Goal: Information Seeking & Learning: Check status

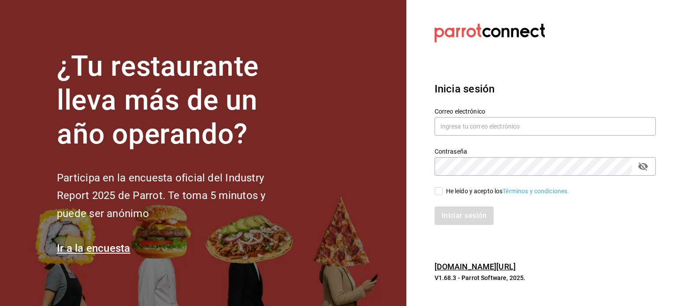
click at [529, 62] on section "Datos incorrectos. Verifica que tu Correo o Contraseña estén bien escritos. Ini…" at bounding box center [541, 153] width 271 height 306
click at [446, 125] on input "text" at bounding box center [545, 126] width 221 height 19
click at [452, 123] on input "text" at bounding box center [545, 126] width 221 height 19
paste input "auxiliarcontable@xoulart.com"
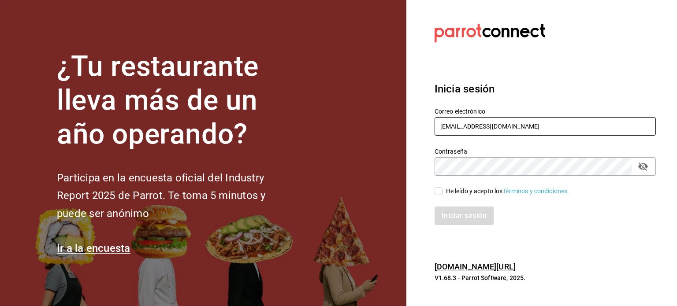
type input "auxiliarcontable@xoulart.com"
click at [440, 192] on input "He leído y acepto los Términos y condiciones." at bounding box center [439, 191] width 8 height 8
checkbox input "true"
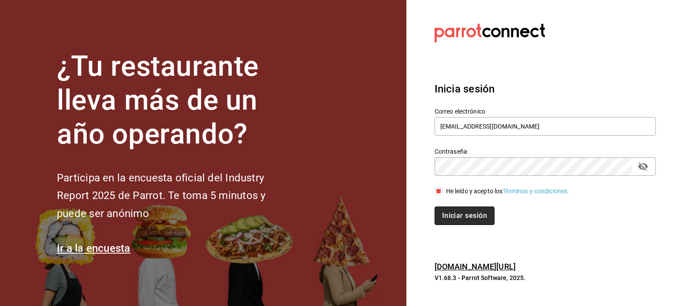
click at [454, 216] on button "Iniciar sesión" at bounding box center [465, 216] width 60 height 19
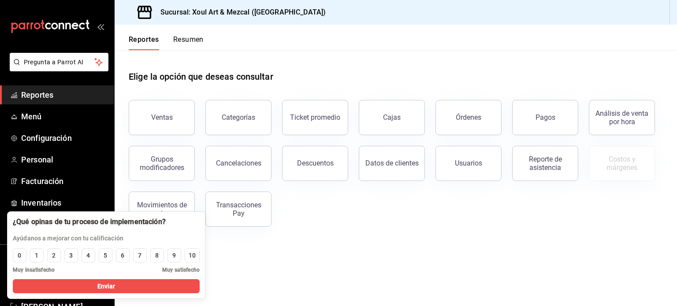
click at [250, 246] on main "Elige la opción que deseas consultar Ventas Categorías Ticket promedio Cajas Ór…" at bounding box center [396, 178] width 563 height 256
click at [49, 95] on span "Reportes" at bounding box center [64, 95] width 86 height 12
click at [157, 128] on button "Ventas" at bounding box center [162, 117] width 66 height 35
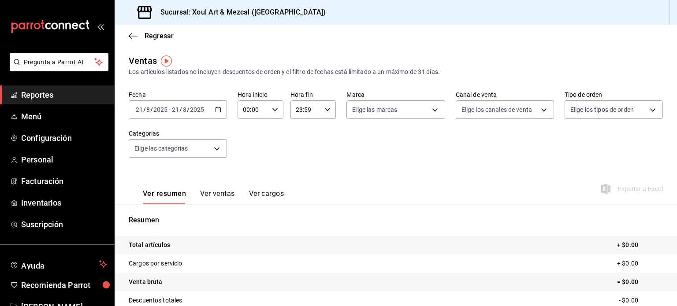
click at [218, 112] on \(Stroke\) "button" at bounding box center [218, 110] width 5 height 5
click at [218, 108] on icon "button" at bounding box center [218, 110] width 6 height 6
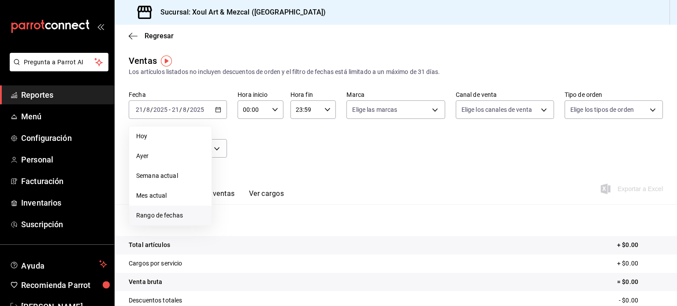
click at [157, 216] on span "Rango de fechas" at bounding box center [170, 215] width 68 height 9
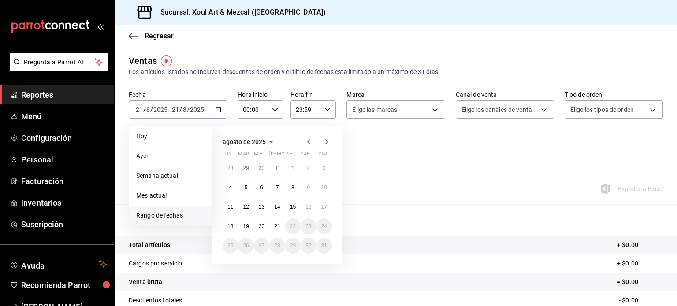
click at [309, 142] on icon "button" at bounding box center [309, 142] width 11 height 11
click at [247, 169] on abbr "1" at bounding box center [246, 168] width 3 height 6
click at [275, 245] on abbr "31" at bounding box center [277, 246] width 6 height 6
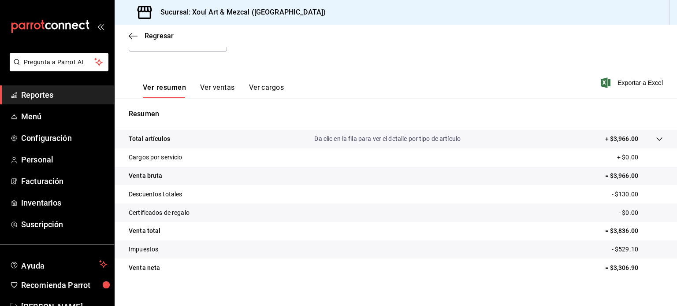
scroll to position [116, 0]
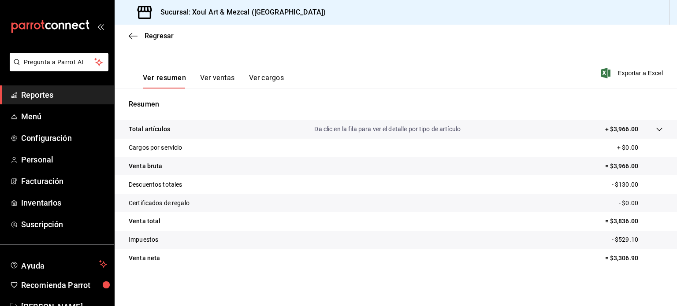
click at [206, 73] on div "Ver resumen Ver ventas Ver cargos" at bounding box center [206, 76] width 155 height 26
click at [208, 75] on button "Ver ventas" at bounding box center [217, 81] width 35 height 15
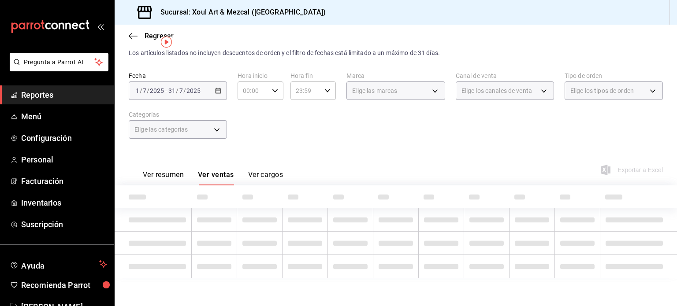
scroll to position [116, 0]
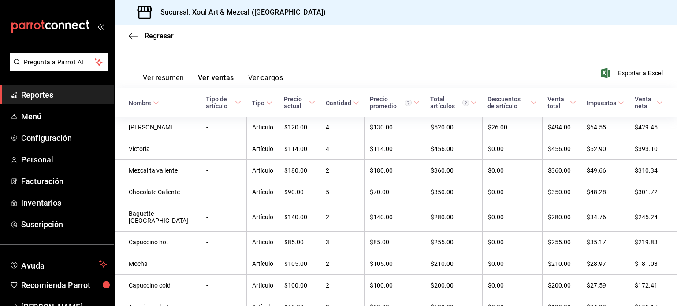
click at [171, 75] on button "Ver resumen" at bounding box center [163, 81] width 41 height 15
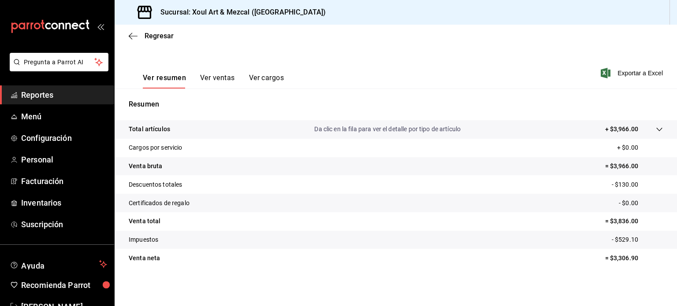
click at [253, 77] on button "Ver cargos" at bounding box center [266, 81] width 35 height 15
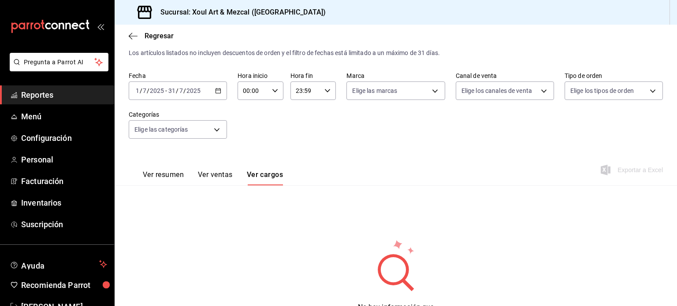
scroll to position [63, 0]
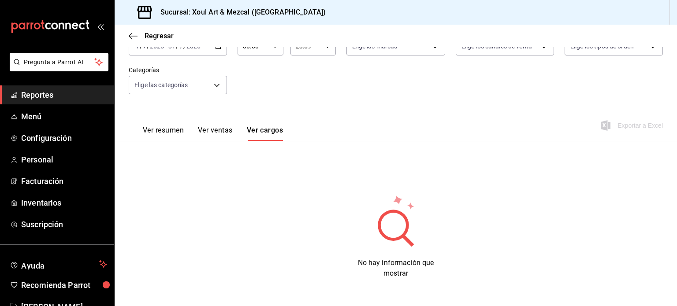
click at [216, 128] on button "Ver ventas" at bounding box center [215, 133] width 35 height 15
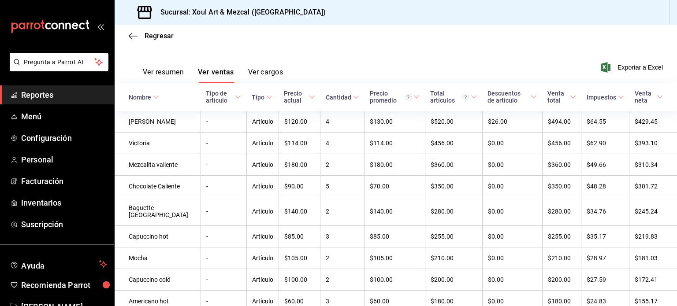
scroll to position [53, 0]
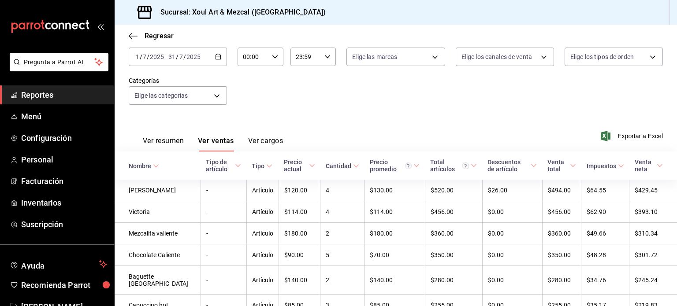
click at [179, 144] on button "Ver resumen" at bounding box center [163, 144] width 41 height 15
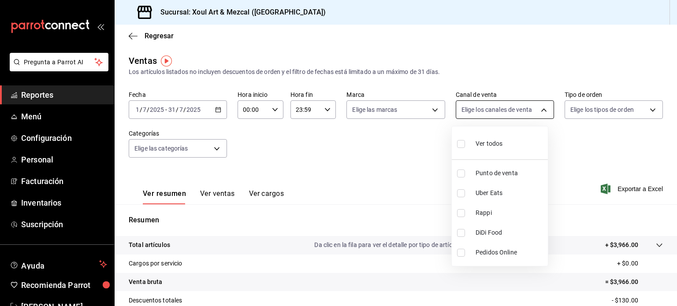
click at [536, 111] on body "Pregunta a Parrot AI Reportes Menú Configuración Personal Facturación Inventari…" at bounding box center [338, 153] width 677 height 306
click at [399, 144] on div at bounding box center [338, 153] width 677 height 306
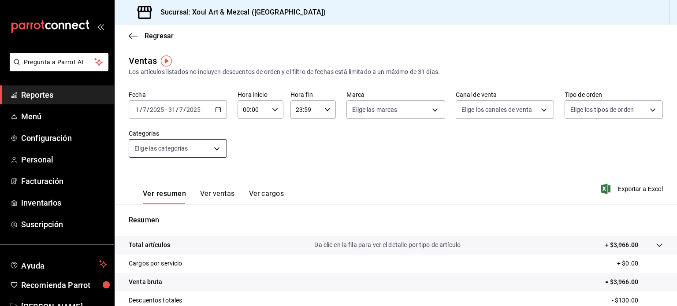
click at [221, 153] on body "Pregunta a Parrot AI Reportes Menú Configuración Personal Facturación Inventari…" at bounding box center [338, 153] width 677 height 306
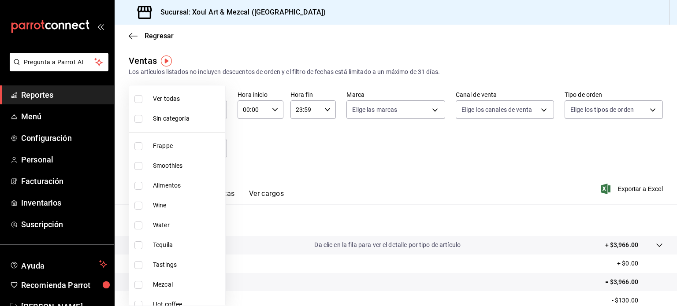
click at [354, 172] on div at bounding box center [338, 153] width 677 height 306
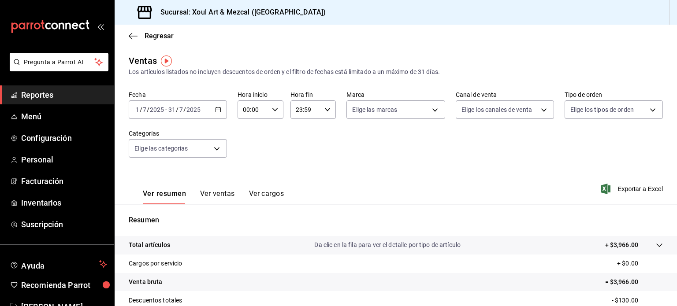
click at [57, 90] on span "Reportes" at bounding box center [64, 95] width 86 height 12
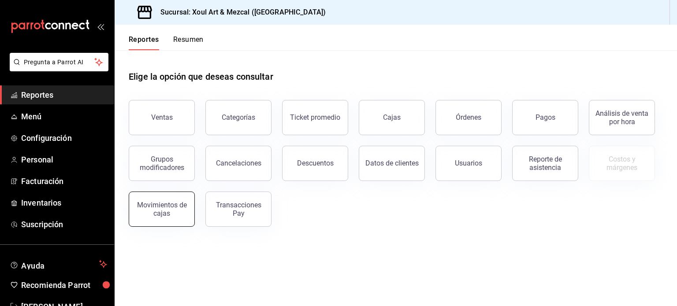
click at [169, 202] on div "Movimientos de cajas" at bounding box center [161, 209] width 55 height 17
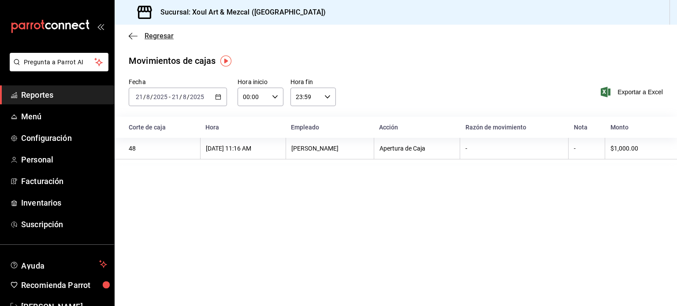
click at [130, 33] on icon "button" at bounding box center [133, 36] width 9 height 8
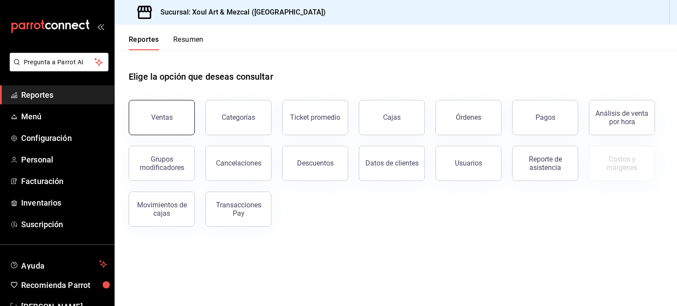
click at [163, 124] on button "Ventas" at bounding box center [162, 117] width 66 height 35
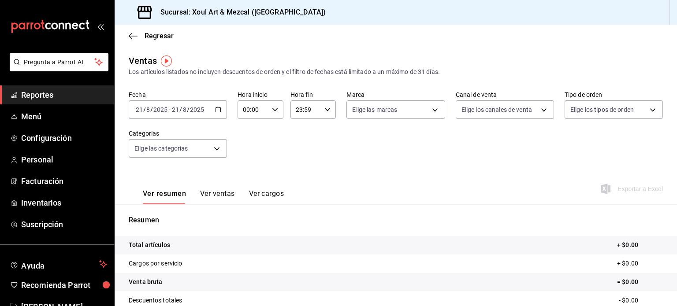
click at [178, 114] on div "[DATE] [DATE] - [DATE] [DATE]" at bounding box center [178, 110] width 98 height 19
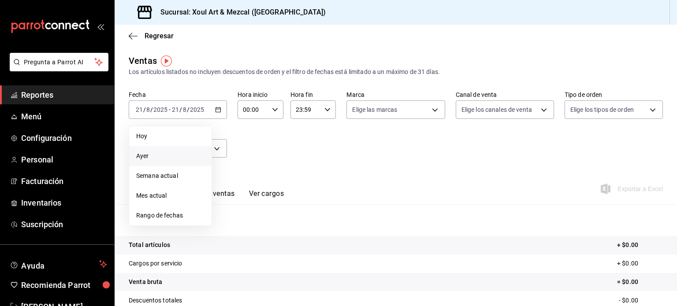
click at [146, 152] on span "Ayer" at bounding box center [170, 156] width 68 height 9
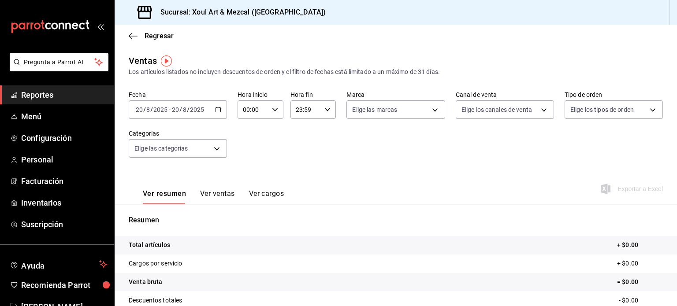
click at [213, 109] on div "[DATE] [DATE] - [DATE] [DATE]" at bounding box center [178, 110] width 98 height 19
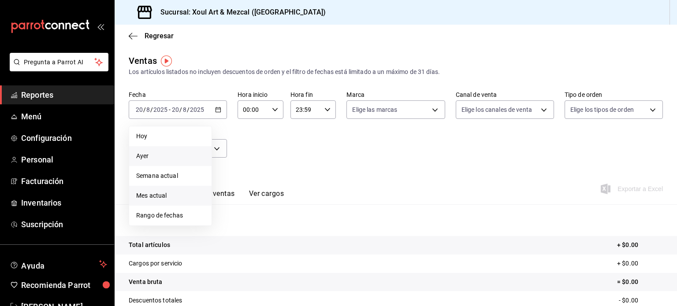
click at [168, 190] on li "Mes actual" at bounding box center [170, 196] width 82 height 20
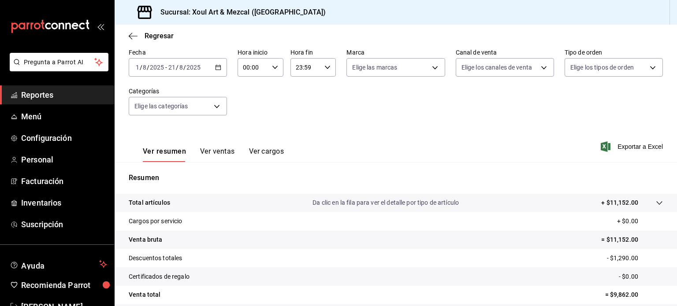
scroll to position [116, 0]
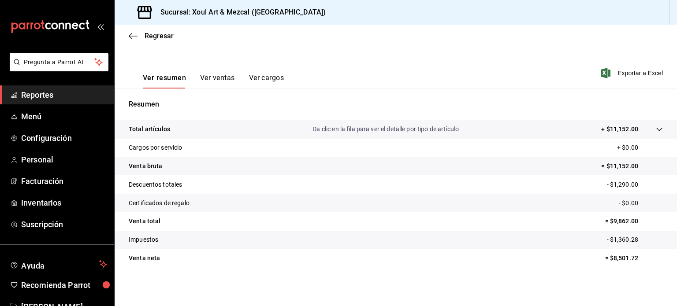
click at [363, 127] on p "Da clic en la fila para ver el detalle por tipo de artículo" at bounding box center [386, 129] width 146 height 9
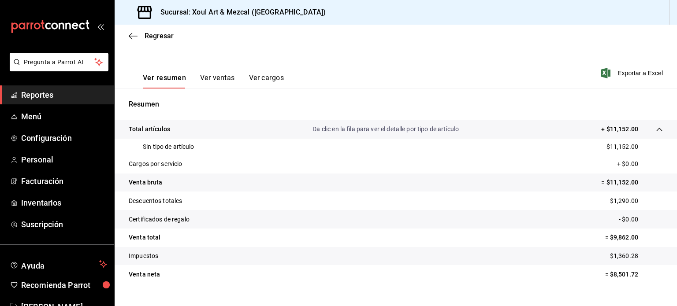
click at [363, 127] on p "Da clic en la fila para ver el detalle por tipo de artículo" at bounding box center [386, 129] width 146 height 9
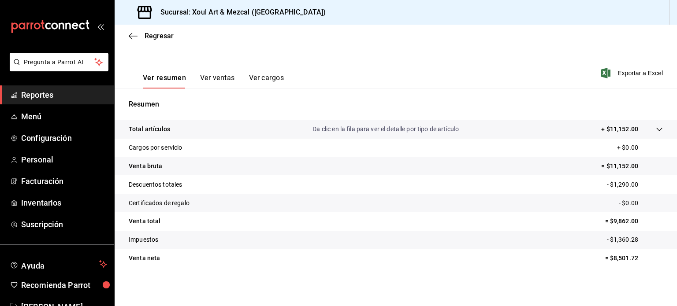
click at [149, 102] on p "Resumen" at bounding box center [396, 104] width 534 height 11
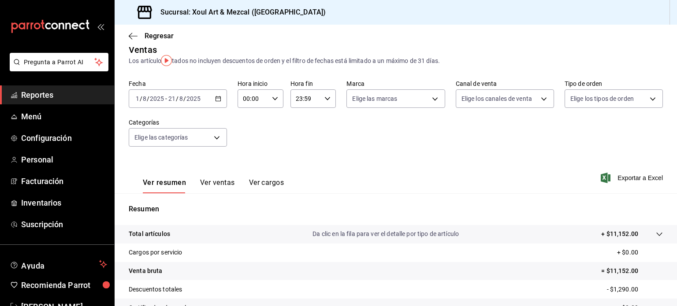
scroll to position [0, 0]
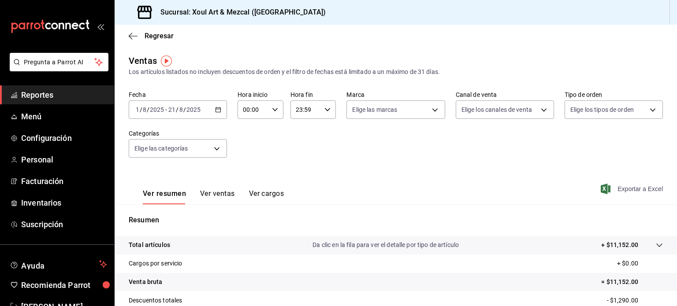
click at [613, 190] on span "Exportar a Excel" at bounding box center [633, 189] width 60 height 11
click at [504, 50] on main "Regresar Ventas Los artículos listados no incluyen descuentos de orden y el fil…" at bounding box center [396, 224] width 563 height 398
drag, startPoint x: 286, startPoint y: 176, endPoint x: 482, endPoint y: 153, distance: 197.9
click at [482, 153] on div "Fecha [DATE] [DATE] - [DATE] [DATE] Hora inicio 00:00 Hora inicio Hora fin 23:5…" at bounding box center [396, 130] width 534 height 78
click at [343, 173] on div "Ver resumen Ver ventas Ver cargos Exportar a Excel" at bounding box center [396, 186] width 563 height 36
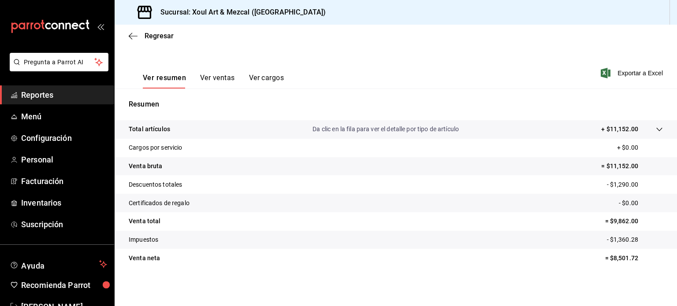
click at [427, 61] on div "Ver resumen Ver ventas Ver cargos Exportar a Excel" at bounding box center [396, 70] width 563 height 36
click at [417, 280] on div "Ventas Los artículos listados no incluyen descuentos de orden y el filtro de fe…" at bounding box center [396, 115] width 563 height 354
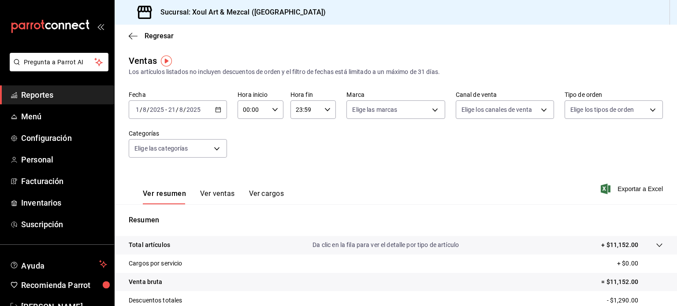
click at [252, 146] on div "Fecha [DATE] [DATE] - [DATE] [DATE] Hora inicio 00:00 Hora inicio Hora fin 23:5…" at bounding box center [396, 130] width 534 height 78
click at [53, 123] on link "Menú" at bounding box center [57, 116] width 114 height 19
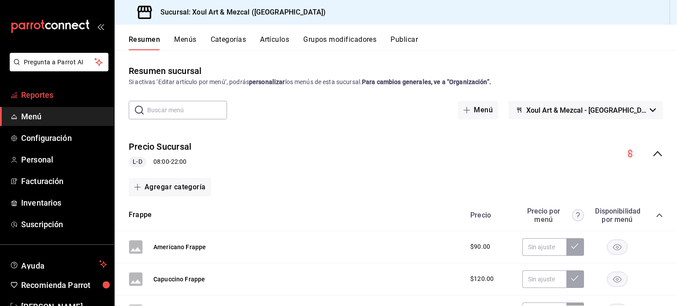
click at [68, 101] on link "Reportes" at bounding box center [57, 95] width 114 height 19
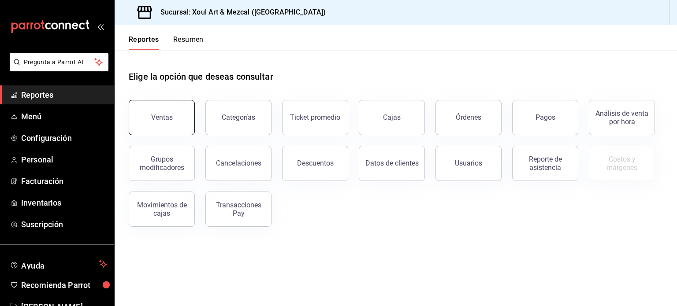
click at [152, 121] on div "Ventas" at bounding box center [162, 117] width 22 height 8
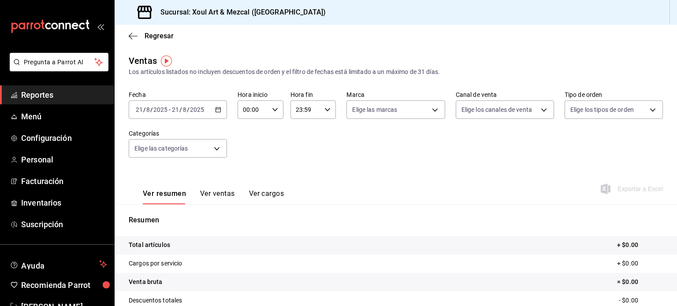
click at [217, 111] on icon "button" at bounding box center [218, 110] width 6 height 6
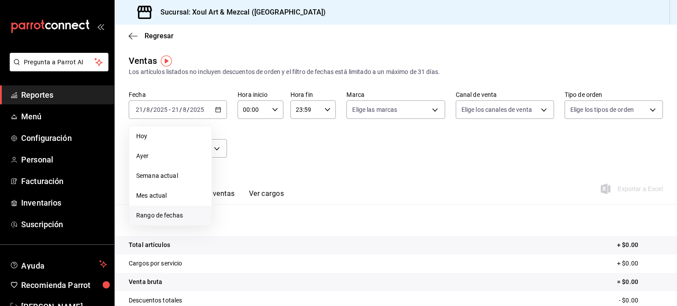
click at [174, 208] on li "Rango de fechas" at bounding box center [170, 216] width 82 height 20
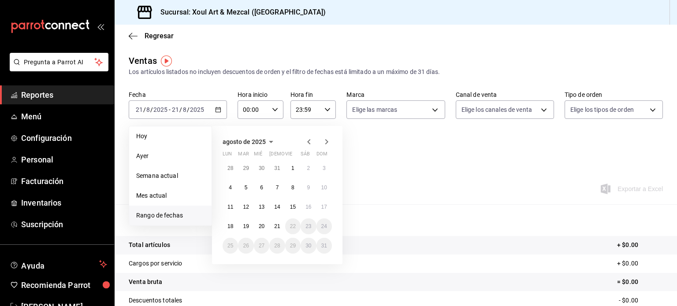
click at [309, 142] on icon "button" at bounding box center [309, 142] width 11 height 11
click at [243, 166] on button "1" at bounding box center [245, 168] width 15 height 16
click at [265, 169] on button "2" at bounding box center [261, 168] width 15 height 16
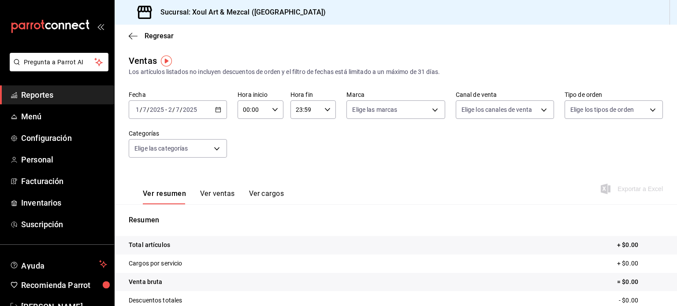
click at [217, 112] on \(Stroke\) "button" at bounding box center [218, 110] width 5 height 5
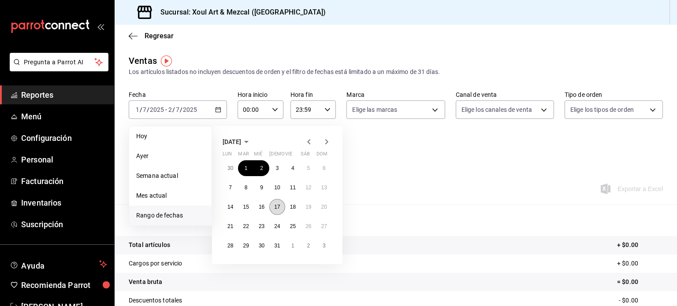
click at [276, 202] on button "17" at bounding box center [276, 207] width 15 height 16
click at [248, 169] on button "1" at bounding box center [245, 168] width 15 height 16
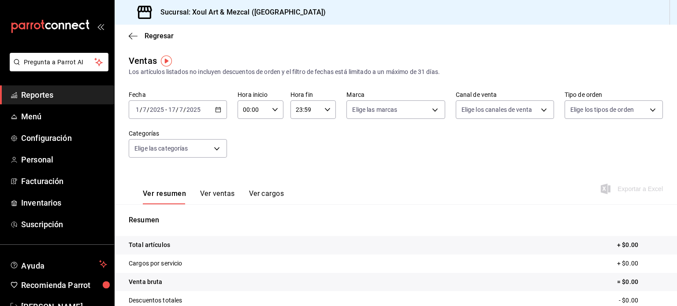
click at [222, 110] on div "[DATE] [DATE] - [DATE] [DATE]" at bounding box center [178, 110] width 98 height 19
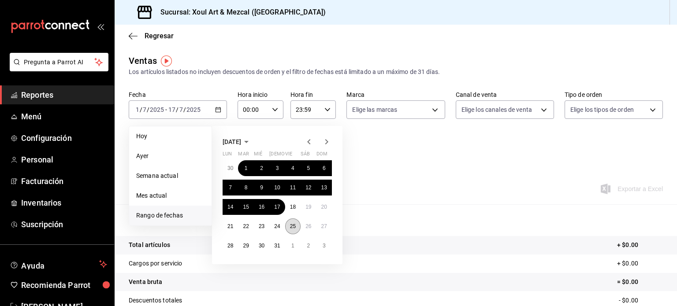
click at [293, 227] on abbr "25" at bounding box center [293, 227] width 6 height 6
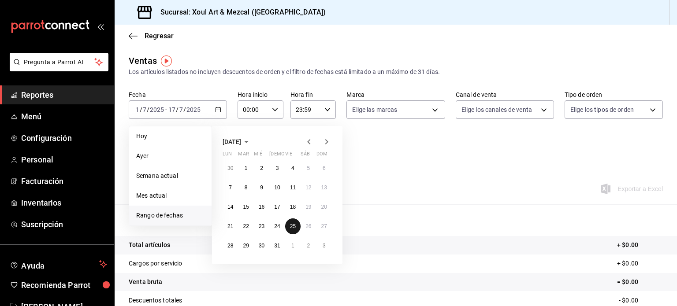
click at [293, 227] on abbr "25" at bounding box center [293, 227] width 6 height 6
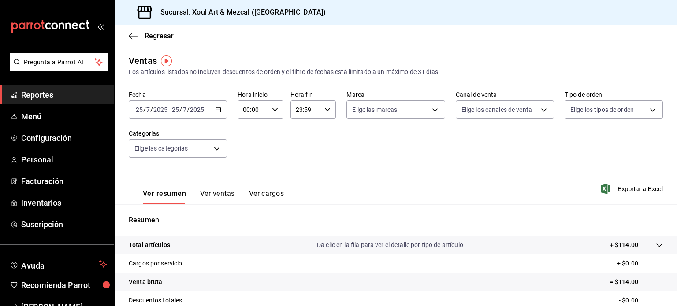
click at [216, 111] on icon "button" at bounding box center [218, 110] width 6 height 6
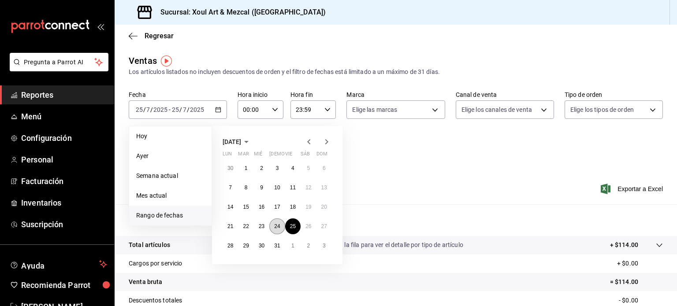
click at [281, 224] on button "24" at bounding box center [276, 227] width 15 height 16
click at [273, 229] on button "24" at bounding box center [276, 227] width 15 height 16
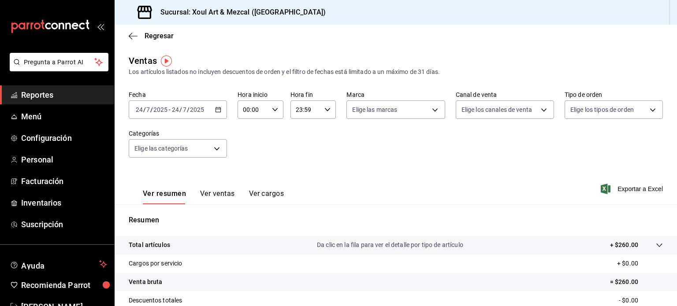
click at [217, 110] on icon "button" at bounding box center [218, 110] width 6 height 6
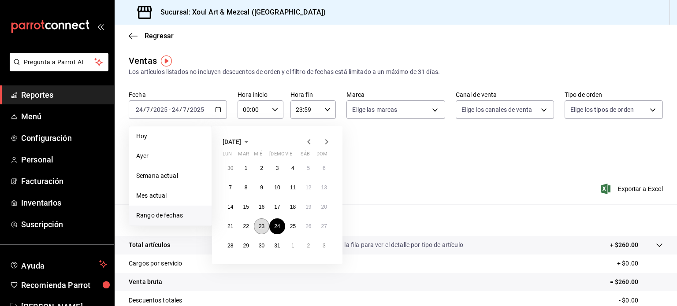
click at [260, 225] on abbr "23" at bounding box center [262, 227] width 6 height 6
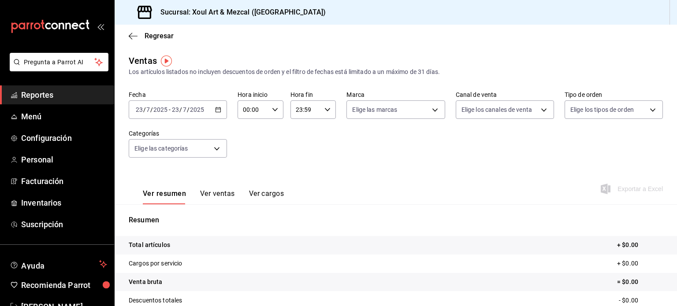
click at [222, 112] on div "[DATE] [DATE] - [DATE] [DATE]" at bounding box center [178, 110] width 98 height 19
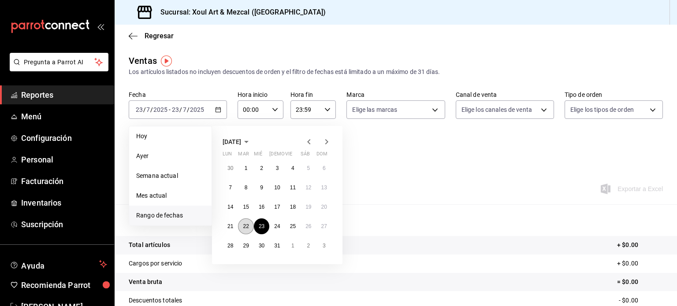
click at [242, 227] on button "22" at bounding box center [245, 227] width 15 height 16
click at [247, 224] on abbr "22" at bounding box center [246, 227] width 6 height 6
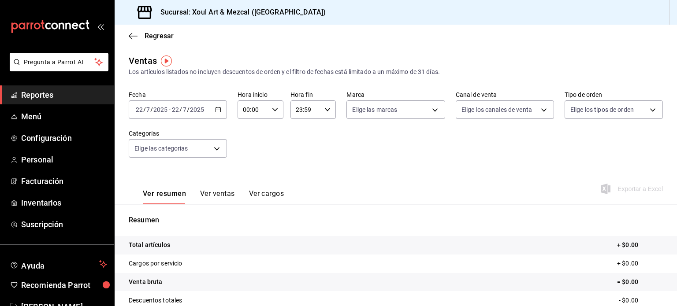
click at [217, 108] on icon "button" at bounding box center [218, 110] width 6 height 6
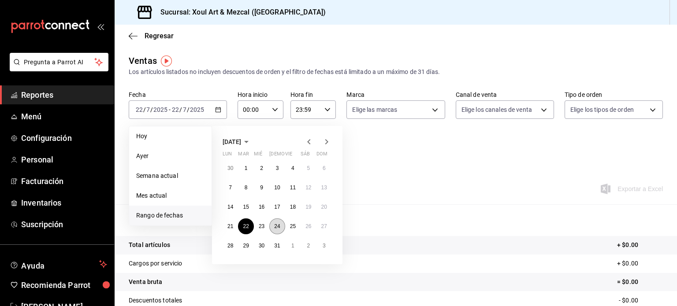
click at [272, 225] on button "24" at bounding box center [276, 227] width 15 height 16
click at [275, 244] on abbr "31" at bounding box center [277, 246] width 6 height 6
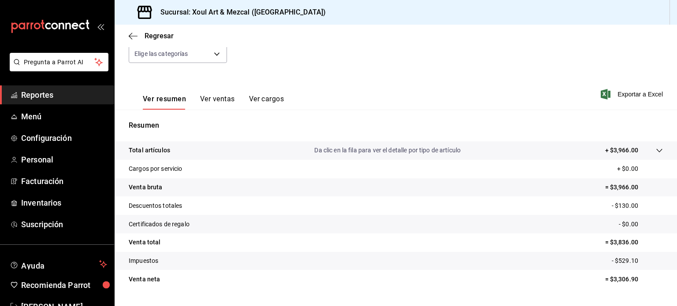
scroll to position [116, 0]
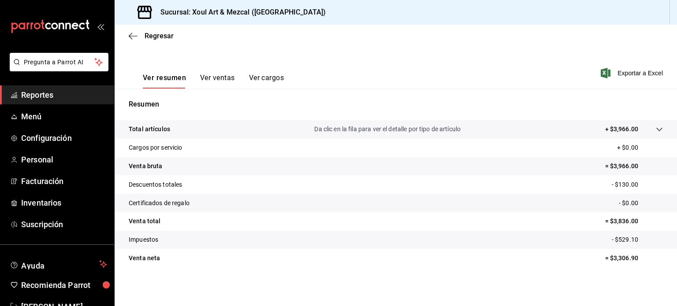
click at [215, 79] on button "Ver ventas" at bounding box center [217, 81] width 35 height 15
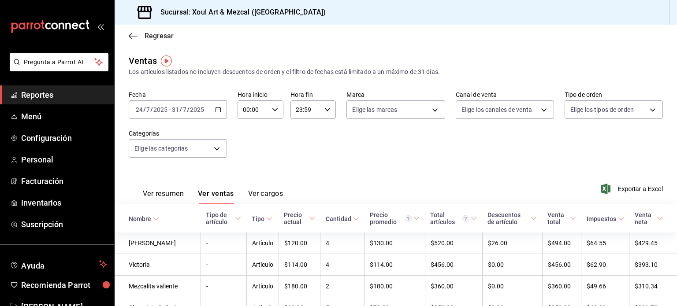
click at [131, 38] on icon "button" at bounding box center [133, 36] width 9 height 8
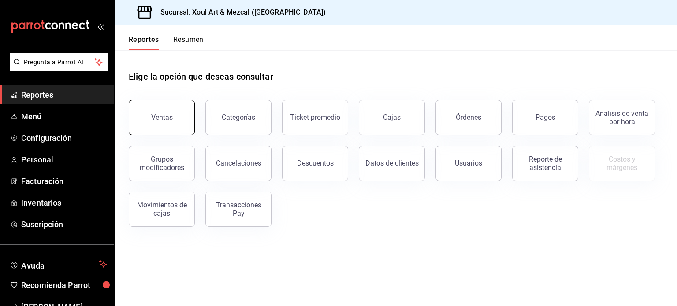
click at [159, 122] on button "Ventas" at bounding box center [162, 117] width 66 height 35
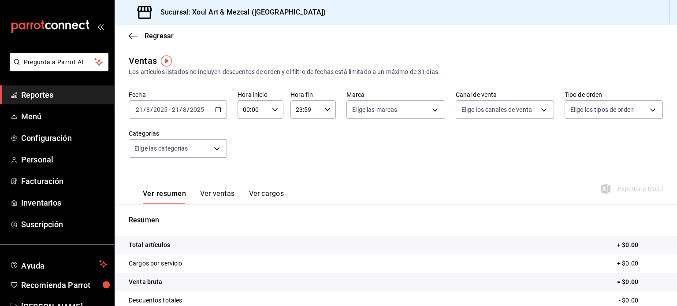
click at [216, 113] on div "[DATE] [DATE] - [DATE] [DATE]" at bounding box center [178, 110] width 98 height 19
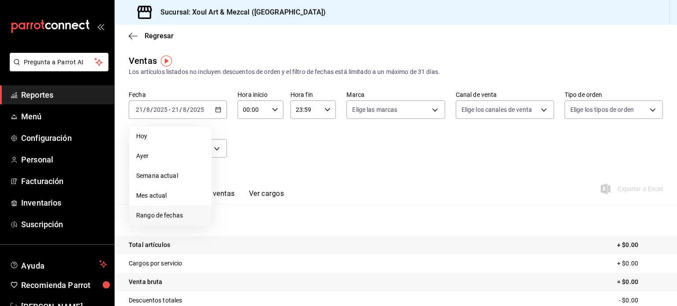
click at [187, 216] on span "Rango de fechas" at bounding box center [170, 215] width 68 height 9
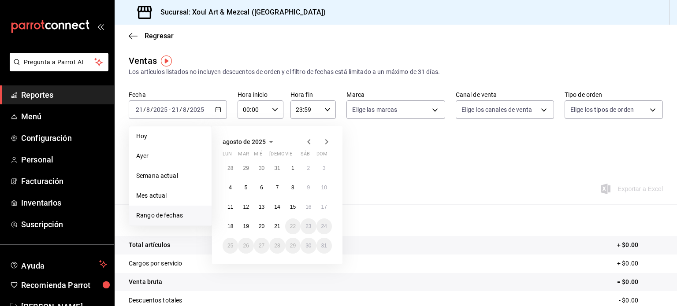
click at [306, 142] on icon "button" at bounding box center [309, 142] width 11 height 11
click at [259, 227] on abbr "23" at bounding box center [262, 227] width 6 height 6
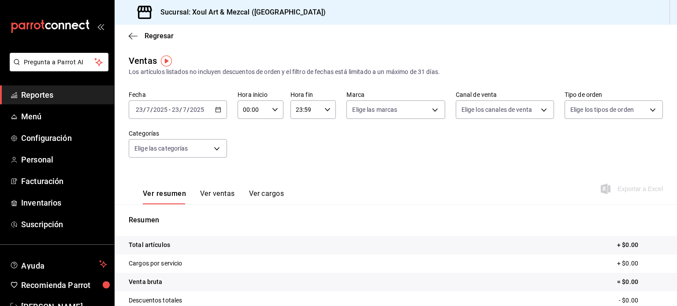
click at [213, 112] on div "[DATE] [DATE] - [DATE] [DATE]" at bounding box center [178, 110] width 98 height 19
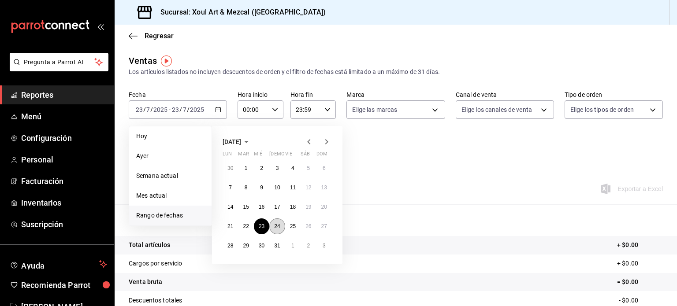
click at [282, 225] on button "24" at bounding box center [276, 227] width 15 height 16
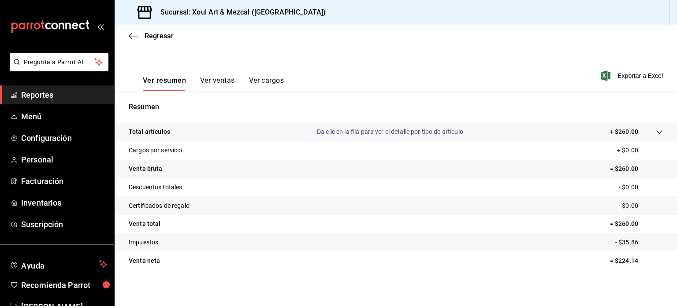
scroll to position [116, 0]
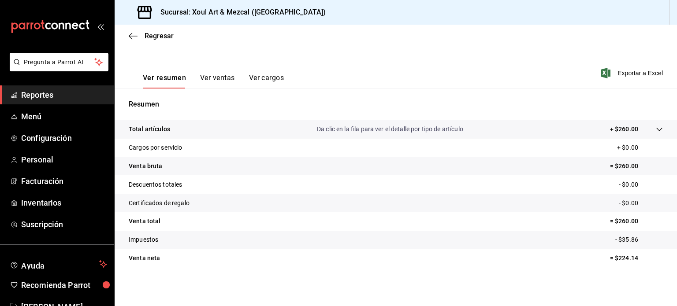
click at [232, 80] on button "Ver ventas" at bounding box center [217, 81] width 35 height 15
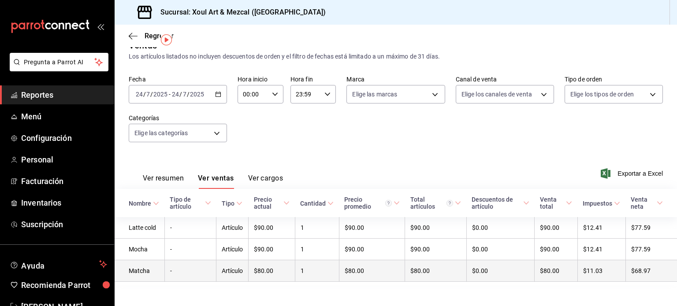
scroll to position [24, 0]
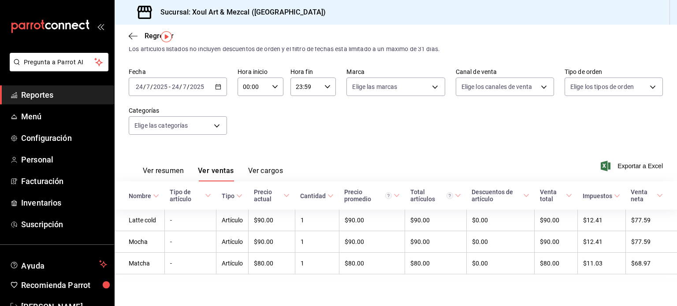
click at [25, 44] on div "mailbox folders" at bounding box center [57, 26] width 114 height 53
drag, startPoint x: 25, startPoint y: 44, endPoint x: 353, endPoint y: 116, distance: 335.4
click at [353, 116] on div "Fecha [DATE] [DATE] - [DATE] [DATE] Hora inicio 00:00 Hora inicio Hora fin 23:5…" at bounding box center [396, 107] width 534 height 78
click at [254, 167] on button "Ver cargos" at bounding box center [265, 174] width 35 height 15
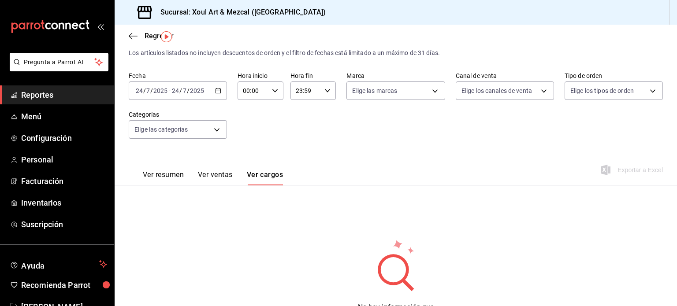
scroll to position [24, 0]
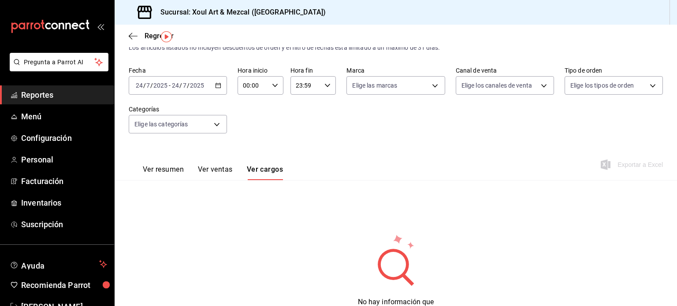
click at [224, 171] on button "Ver ventas" at bounding box center [215, 172] width 35 height 15
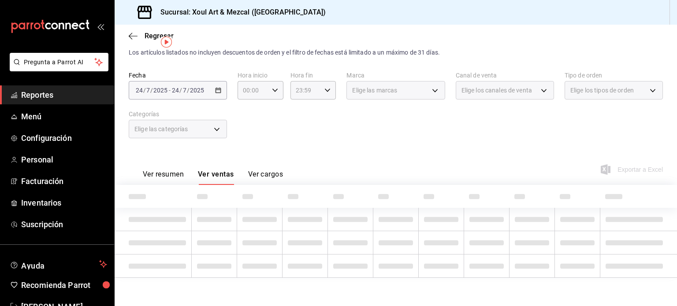
scroll to position [24, 0]
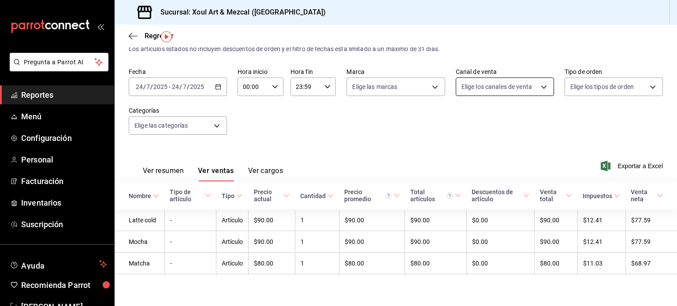
click at [543, 86] on body "Pregunta a Parrot AI Reportes Menú Configuración Personal Facturación Inventari…" at bounding box center [338, 153] width 677 height 306
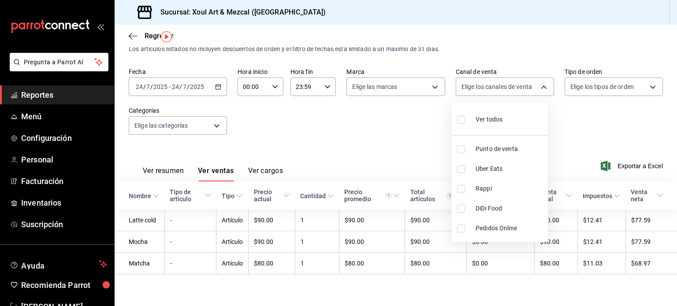
click at [399, 153] on div at bounding box center [338, 153] width 677 height 306
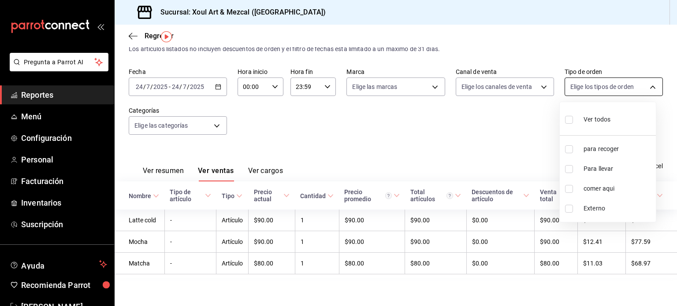
click at [647, 88] on body "Pregunta a Parrot AI Reportes Menú Configuración Personal Facturación Inventari…" at bounding box center [338, 153] width 677 height 306
click at [416, 131] on div at bounding box center [338, 153] width 677 height 306
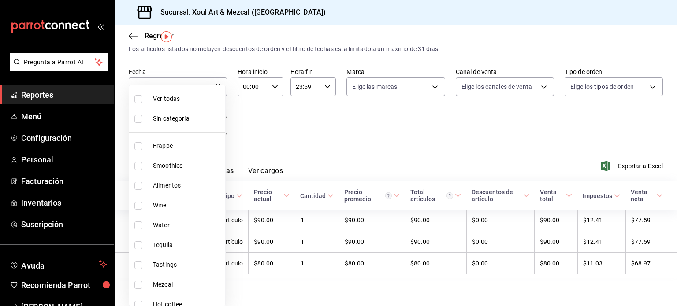
click at [215, 124] on body "Pregunta a Parrot AI Reportes Menú Configuración Personal Facturación Inventari…" at bounding box center [338, 153] width 677 height 306
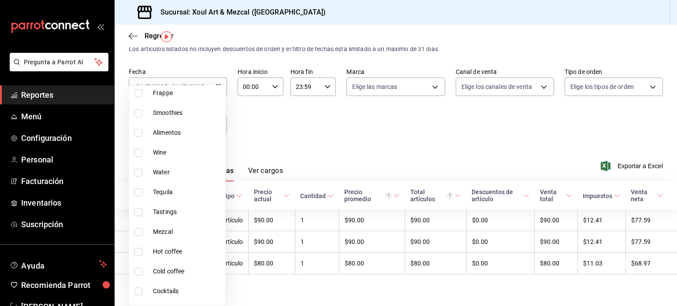
scroll to position [68, 0]
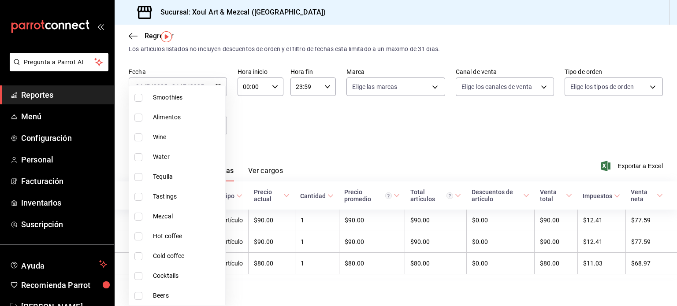
click at [268, 148] on div at bounding box center [338, 153] width 677 height 306
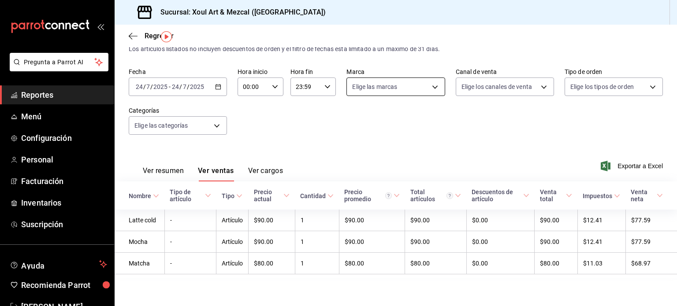
click at [432, 84] on body "Pregunta a Parrot AI Reportes Menú Configuración Personal Facturación Inventari…" at bounding box center [338, 153] width 677 height 306
click at [306, 128] on div at bounding box center [338, 153] width 677 height 306
